Goal: Transaction & Acquisition: Purchase product/service

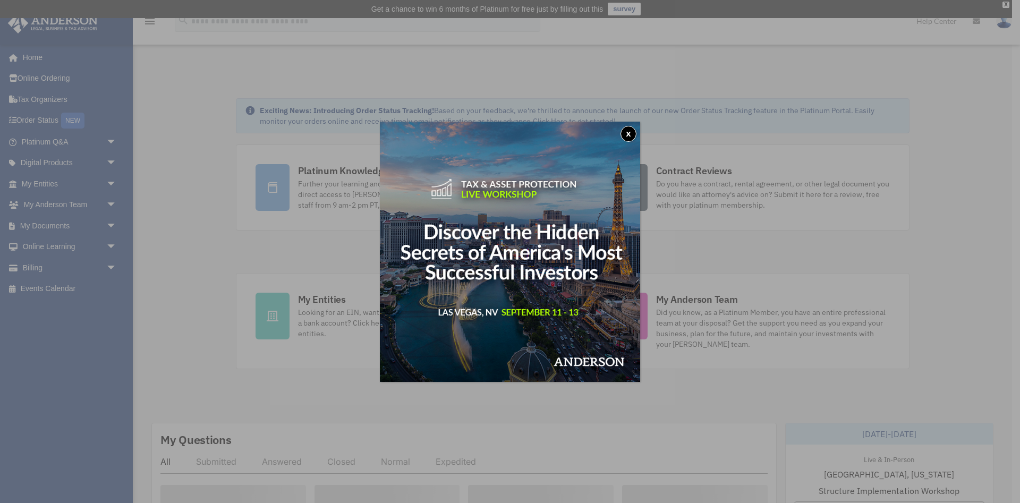
click at [629, 129] on button "x" at bounding box center [628, 134] width 16 height 16
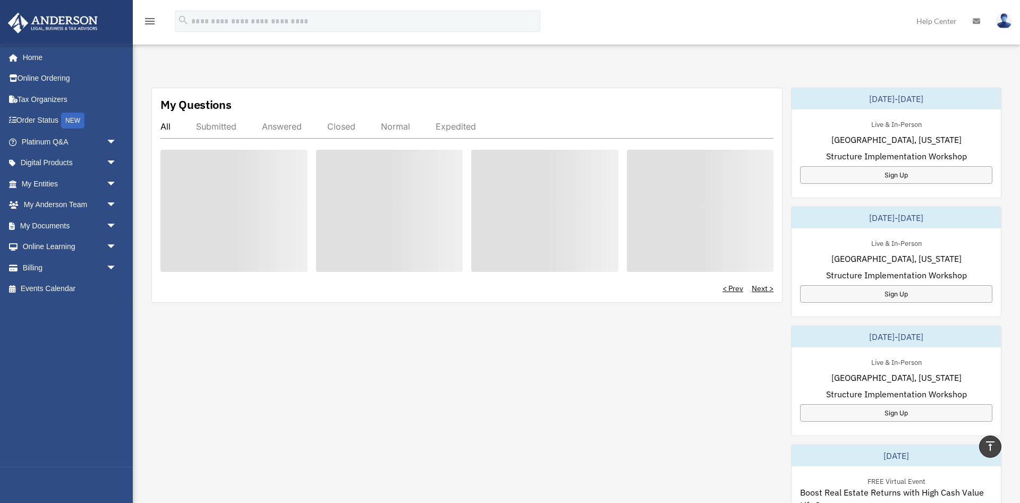
scroll to position [271, 0]
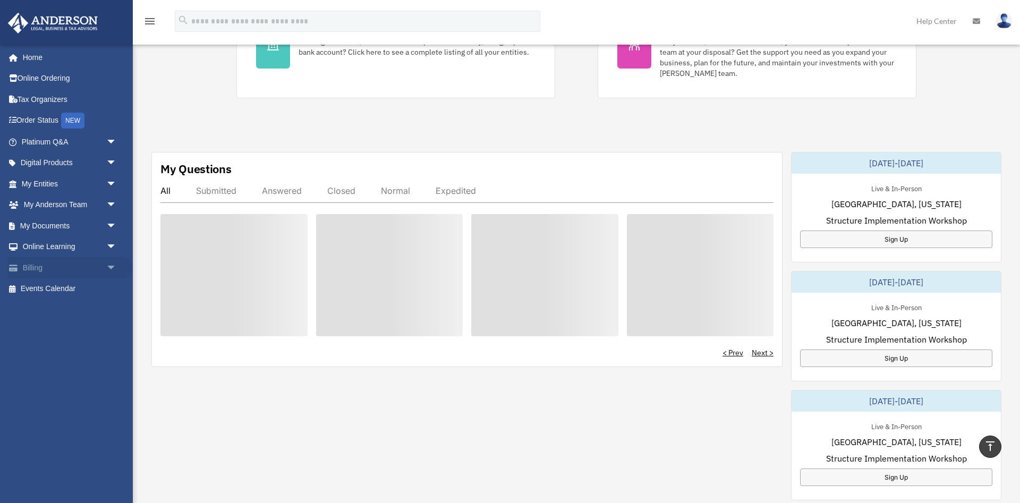
click at [44, 269] on link "Billing arrow_drop_down" at bounding box center [69, 267] width 125 height 21
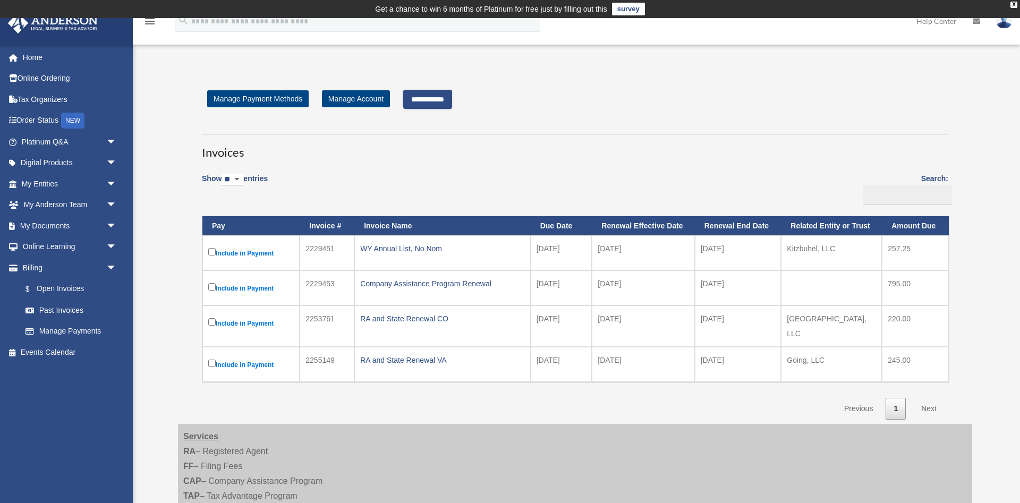
click at [452, 96] on input "**********" at bounding box center [427, 99] width 49 height 19
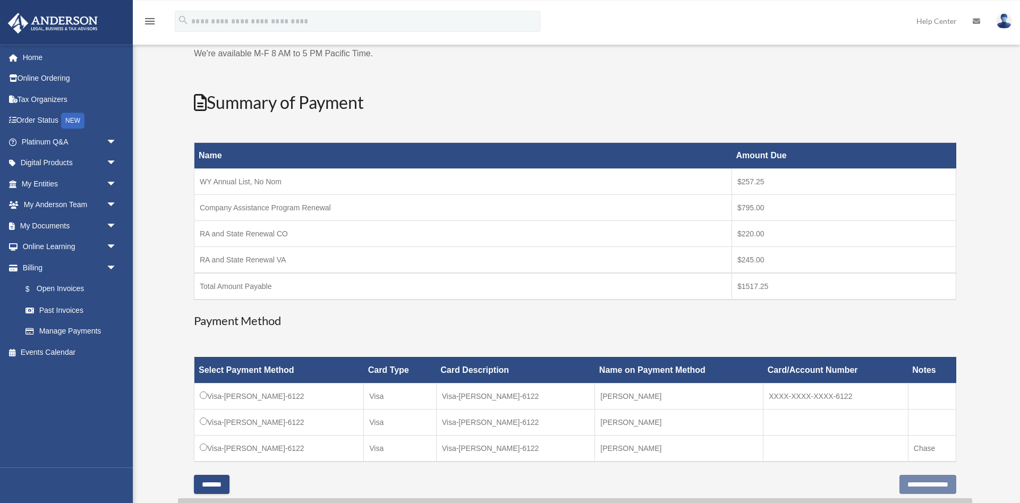
scroll to position [108, 0]
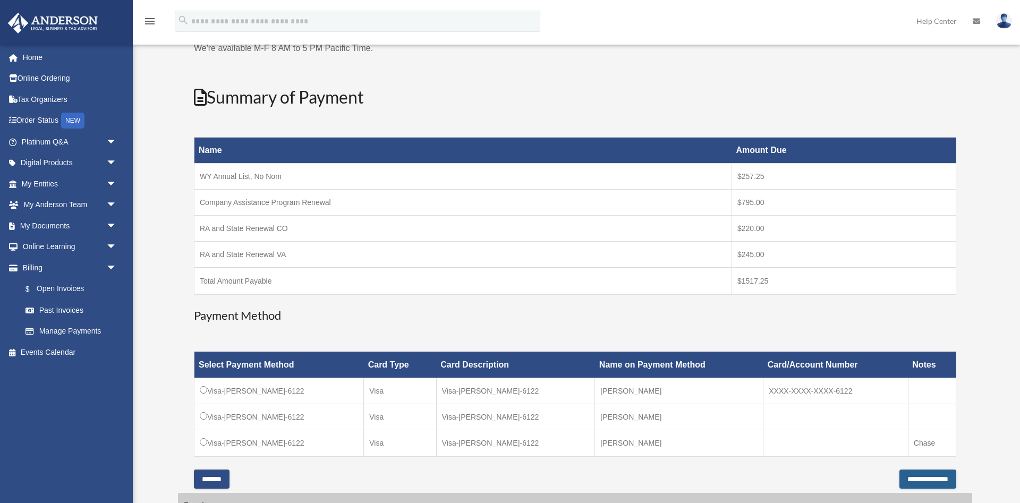
click at [899, 476] on input "**********" at bounding box center [927, 478] width 57 height 19
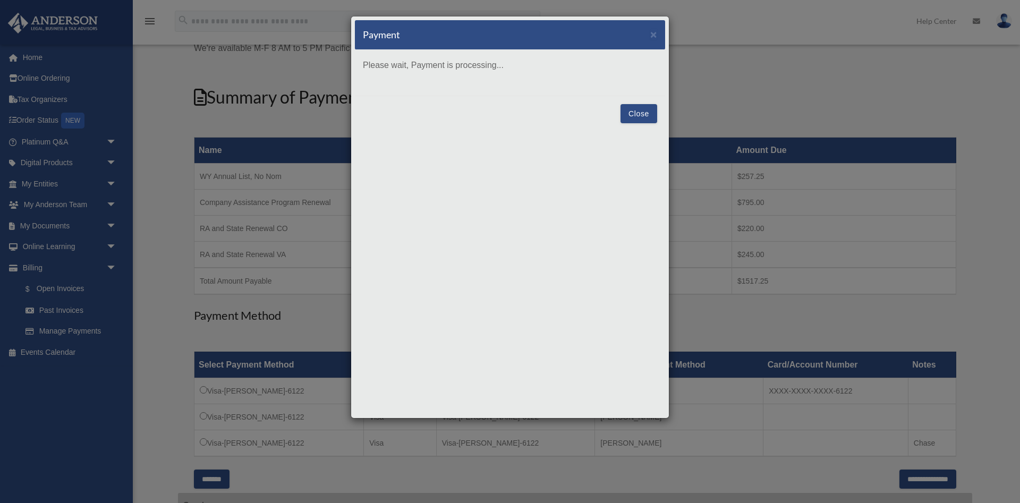
click at [639, 109] on button "Close" at bounding box center [638, 113] width 37 height 19
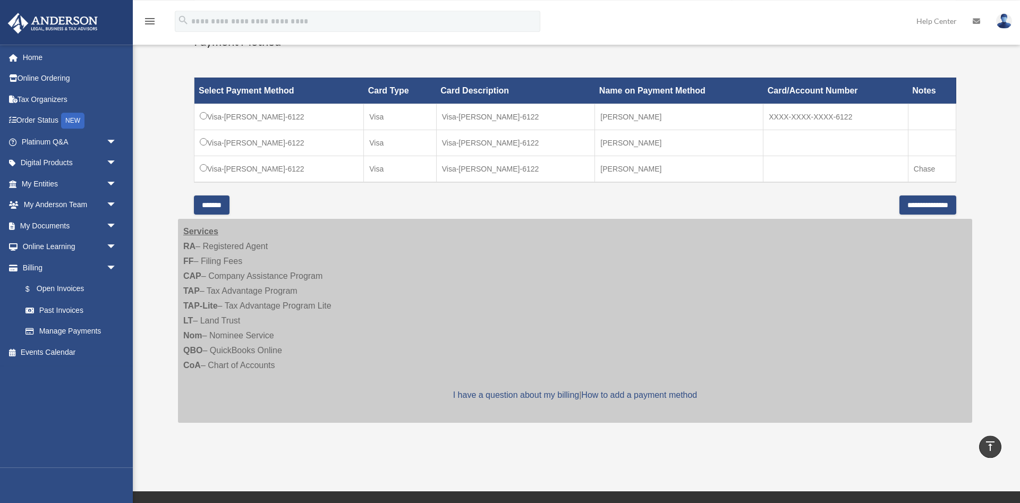
scroll to position [325, 0]
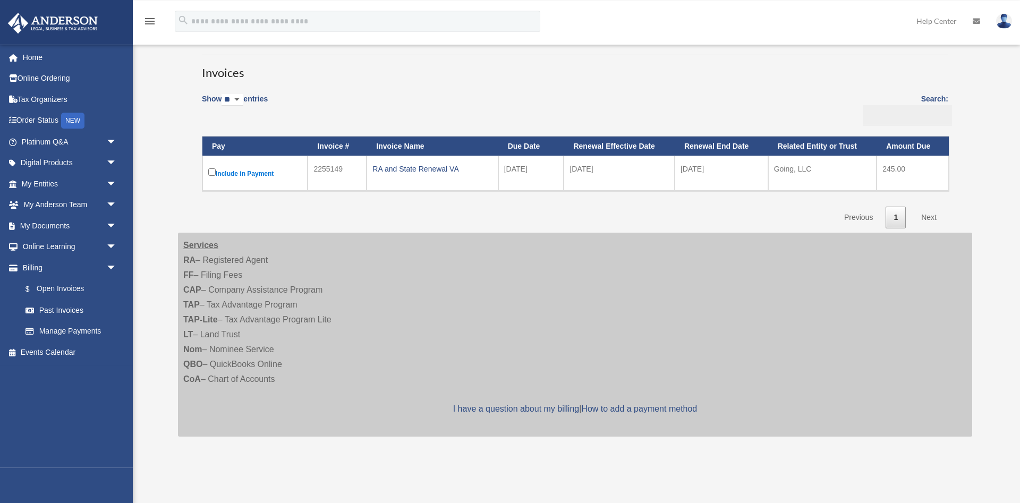
scroll to position [14, 0]
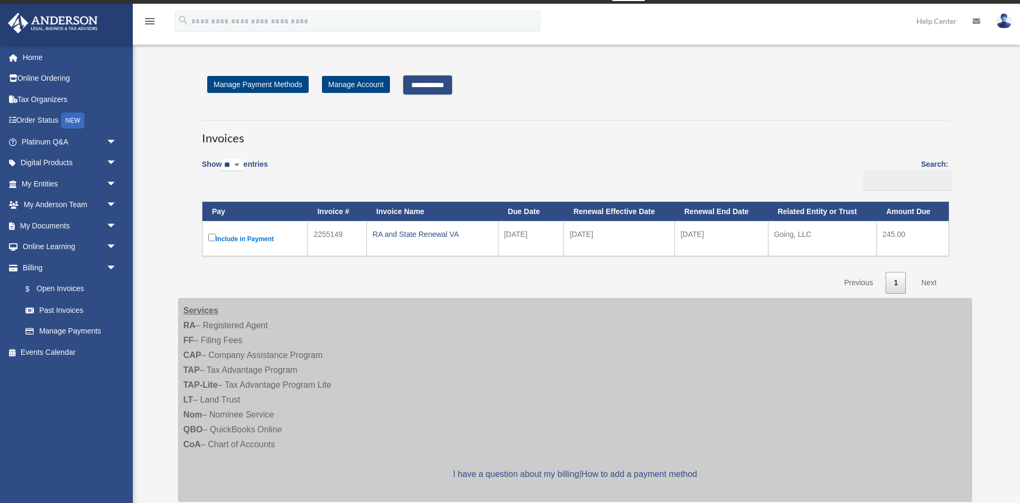
click at [432, 84] on input "**********" at bounding box center [427, 84] width 49 height 19
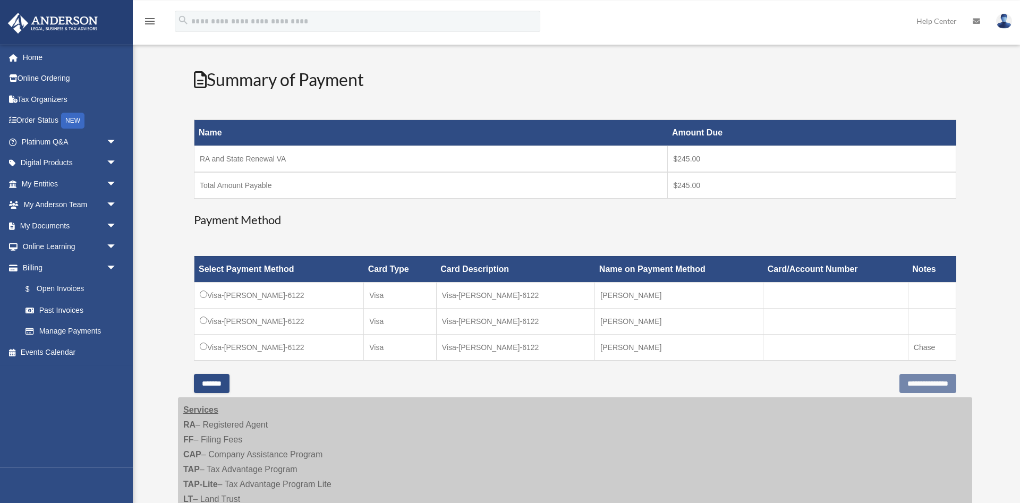
scroll to position [177, 0]
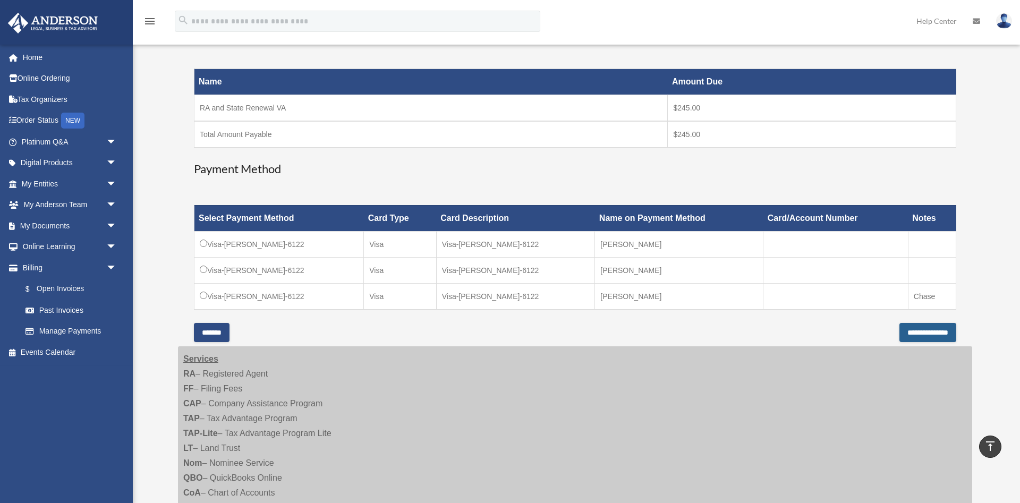
click at [899, 328] on input "**********" at bounding box center [927, 332] width 57 height 19
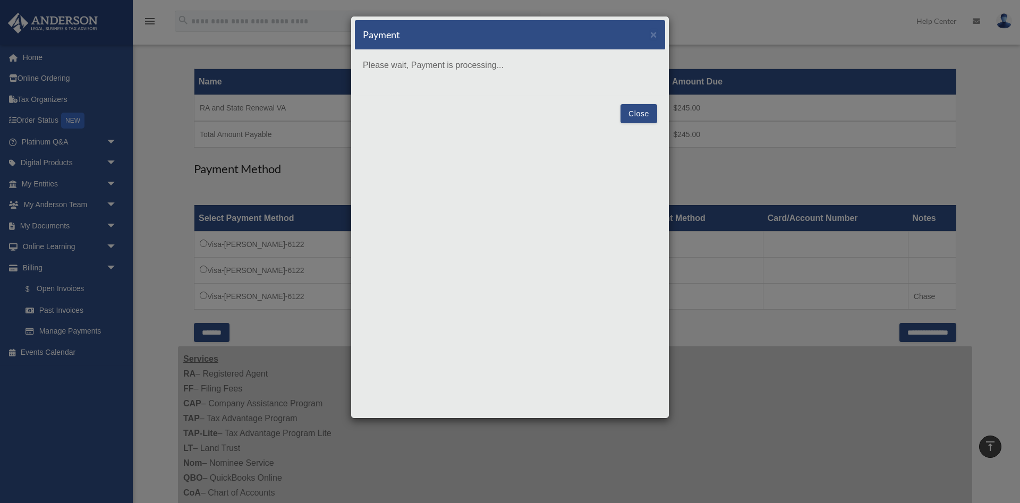
click at [630, 112] on button "Close" at bounding box center [638, 113] width 37 height 19
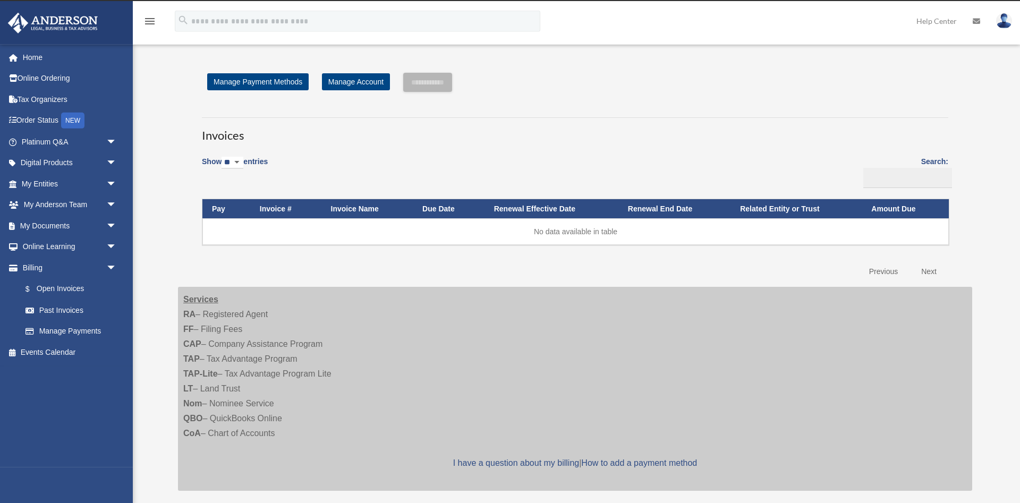
scroll to position [14, 0]
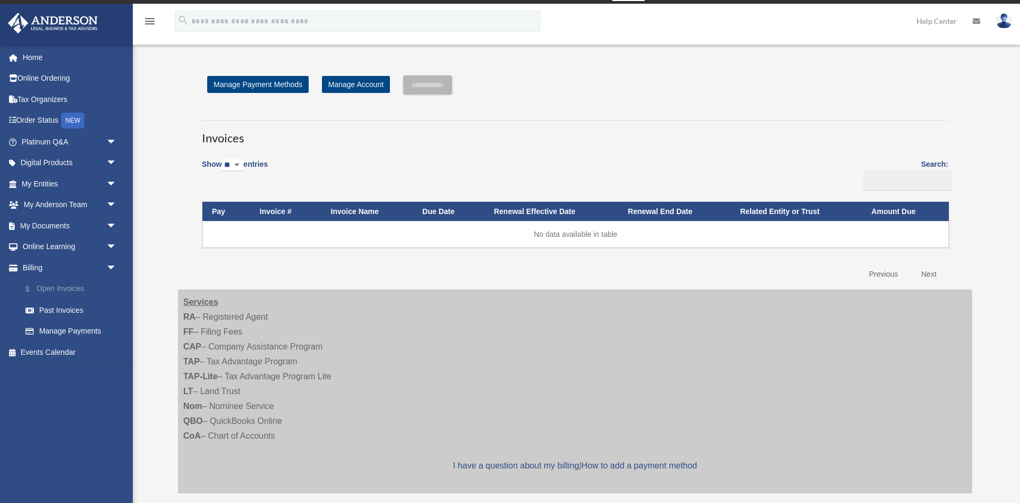
click at [66, 285] on link "$ Open Invoices" at bounding box center [74, 289] width 118 height 22
click at [61, 307] on link "Past Invoices" at bounding box center [74, 310] width 118 height 21
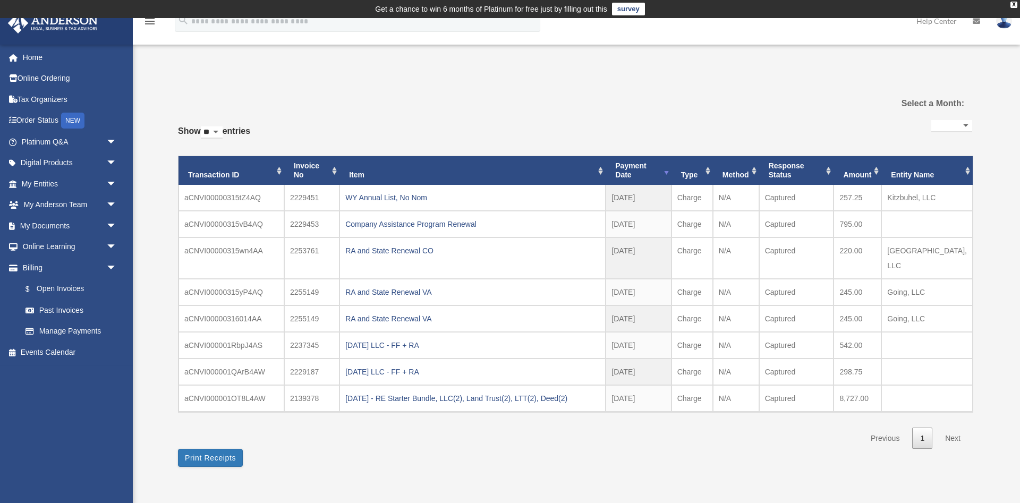
select select
click at [31, 57] on link "Home" at bounding box center [69, 57] width 125 height 21
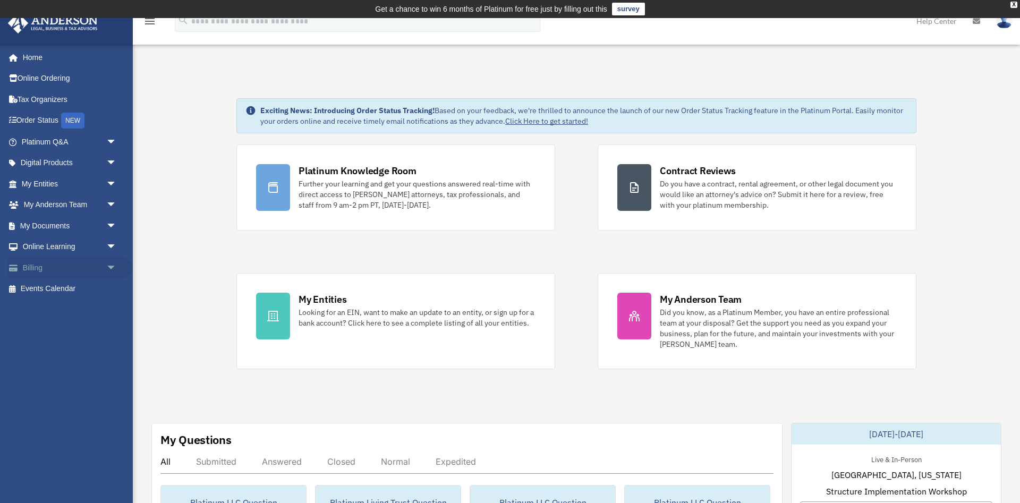
click at [40, 268] on link "Billing arrow_drop_down" at bounding box center [69, 267] width 125 height 21
click at [112, 268] on span "arrow_drop_down" at bounding box center [116, 268] width 21 height 22
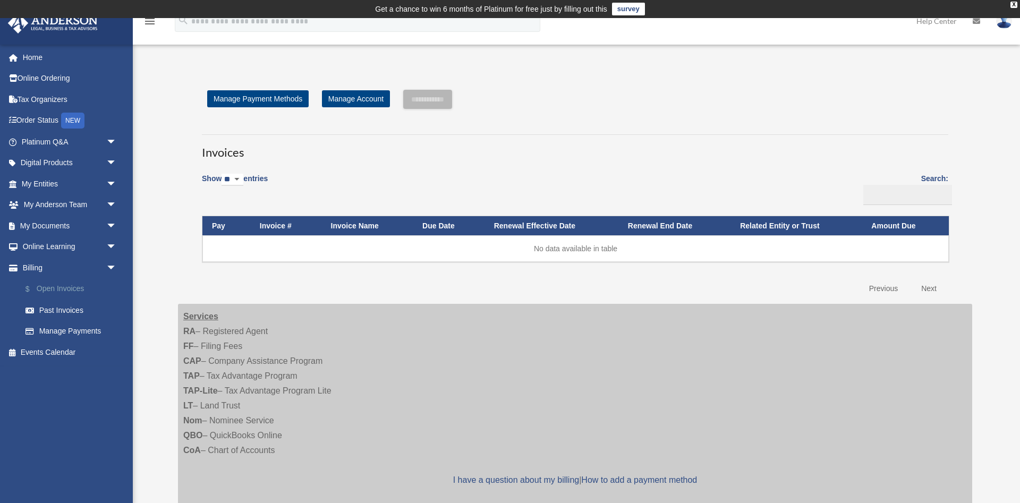
click at [59, 289] on link "$ Open Invoices" at bounding box center [74, 289] width 118 height 22
click at [59, 308] on link "Past Invoices" at bounding box center [74, 310] width 118 height 21
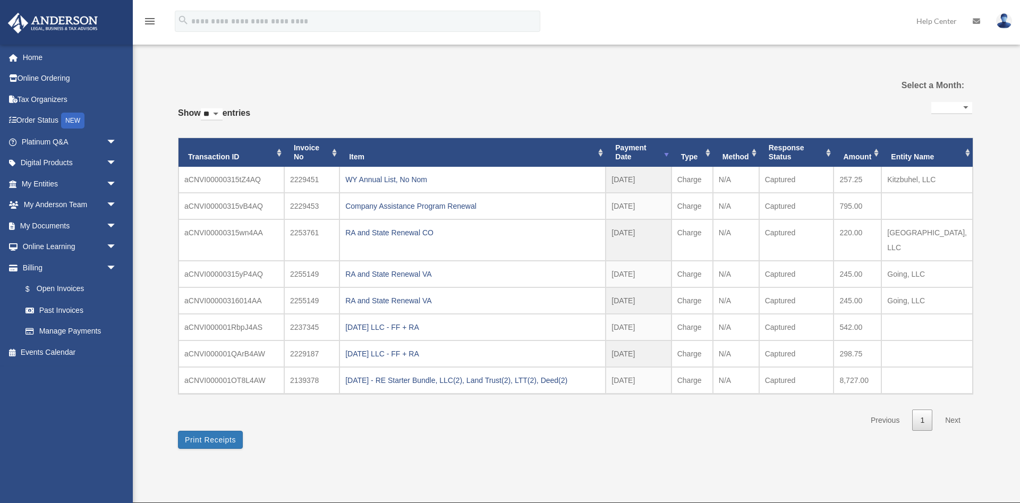
select select
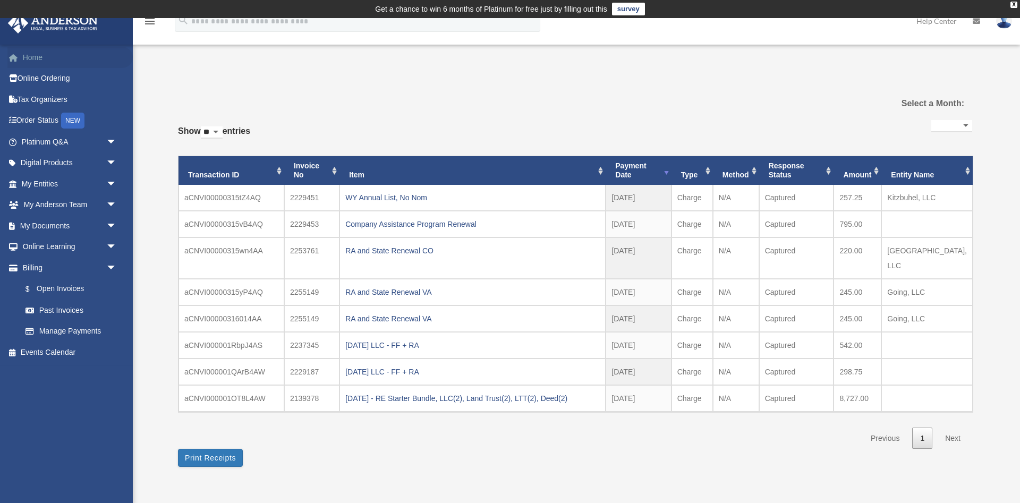
click at [33, 56] on link "Home" at bounding box center [69, 57] width 125 height 21
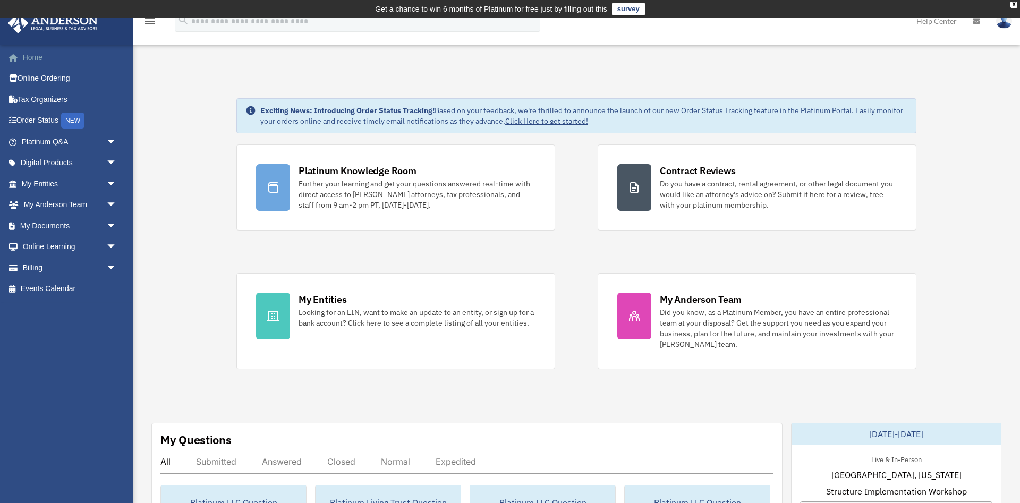
click at [29, 52] on link "Home" at bounding box center [69, 57] width 125 height 21
